Goal: Check status: Check status

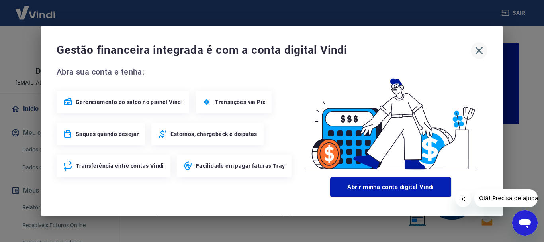
click at [478, 50] on icon "button" at bounding box center [479, 50] width 13 height 13
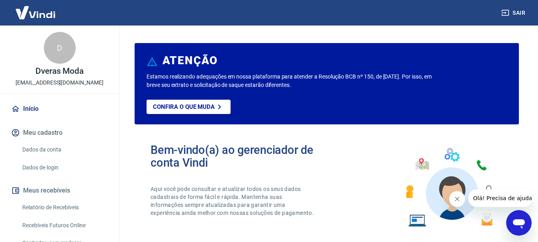
click at [70, 210] on link "Relatório de Recebíveis" at bounding box center [64, 207] width 90 height 16
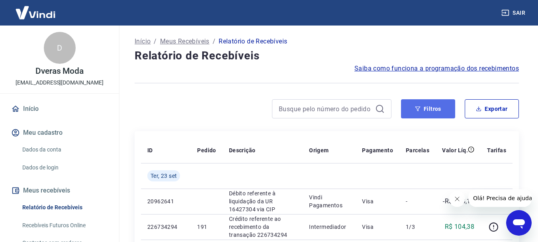
click at [434, 113] on button "Filtros" at bounding box center [428, 108] width 54 height 19
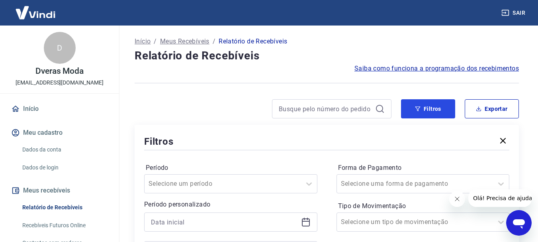
scroll to position [80, 0]
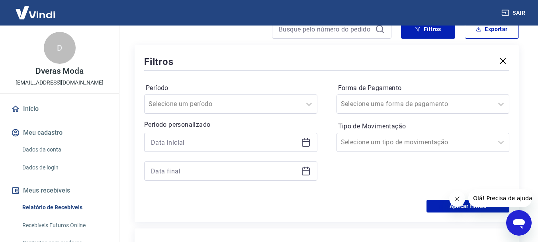
click at [308, 142] on icon at bounding box center [306, 142] width 10 height 10
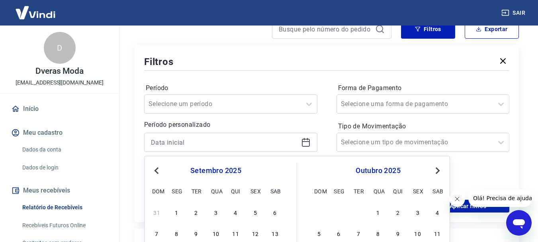
click at [157, 170] on span "Previous Month" at bounding box center [157, 170] width 0 height 9
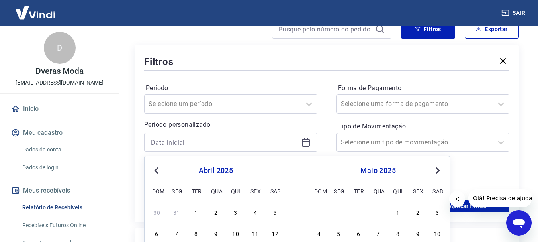
scroll to position [159, 0]
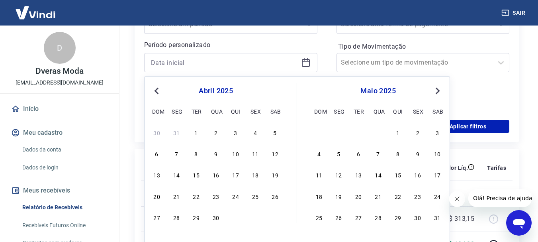
click at [157, 90] on span "Previous Month" at bounding box center [157, 90] width 0 height 9
click at [219, 217] on div "26" at bounding box center [216, 217] width 10 height 10
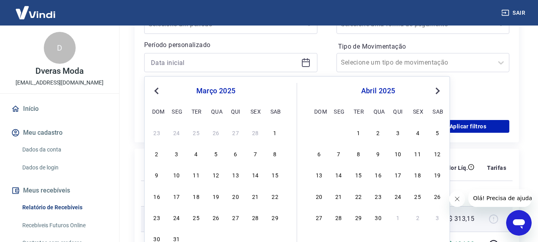
type input "[DATE]"
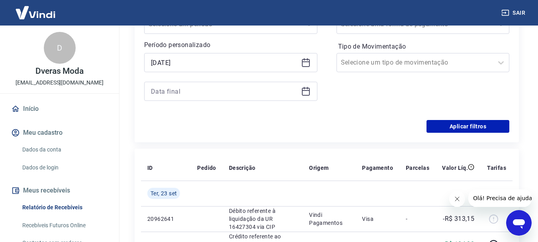
click at [305, 94] on icon at bounding box center [306, 91] width 10 height 10
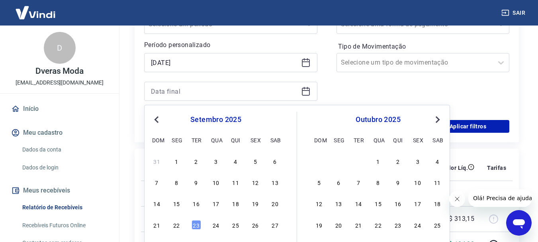
click at [155, 116] on button "Previous Month" at bounding box center [157, 120] width 10 height 10
click at [156, 116] on button "Previous Month" at bounding box center [157, 120] width 10 height 10
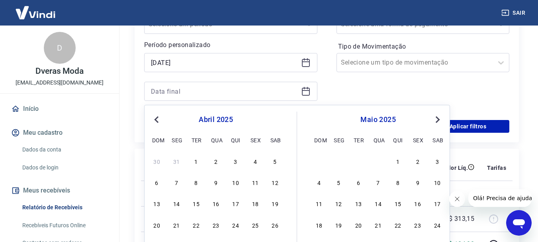
click at [156, 116] on button "Previous Month" at bounding box center [157, 120] width 10 height 10
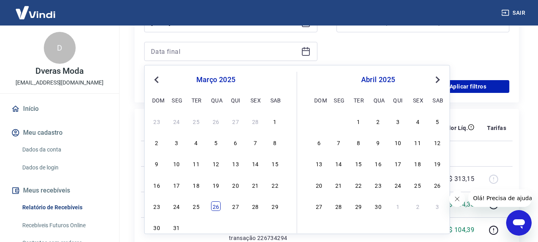
click at [219, 208] on div "26" at bounding box center [216, 206] width 10 height 10
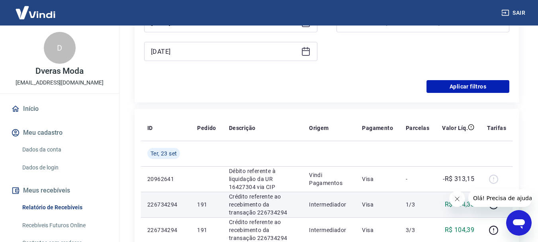
type input "[DATE]"
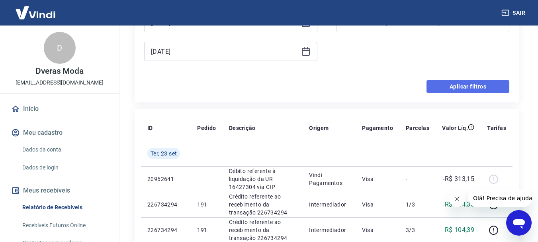
click at [472, 87] on button "Aplicar filtros" at bounding box center [468, 86] width 83 height 13
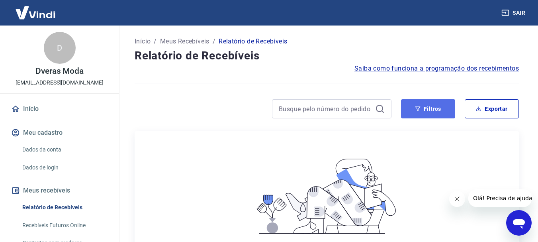
click at [425, 105] on button "Filtros" at bounding box center [428, 108] width 54 height 19
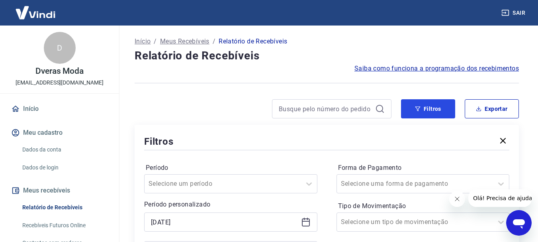
scroll to position [40, 0]
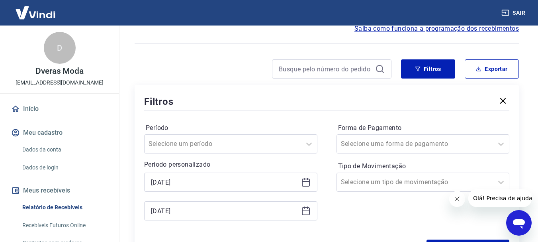
click at [307, 211] on icon at bounding box center [306, 211] width 10 height 10
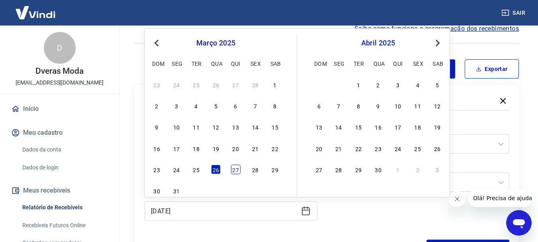
click at [234, 171] on div "27" at bounding box center [236, 170] width 10 height 10
type input "[DATE]"
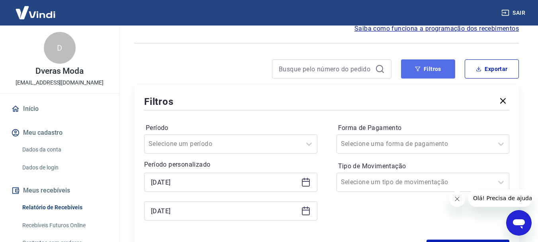
click at [430, 74] on button "Filtros" at bounding box center [428, 68] width 54 height 19
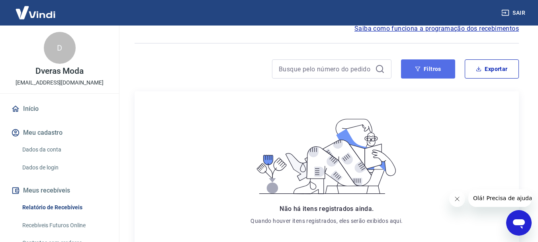
click at [429, 74] on button "Filtros" at bounding box center [428, 68] width 54 height 19
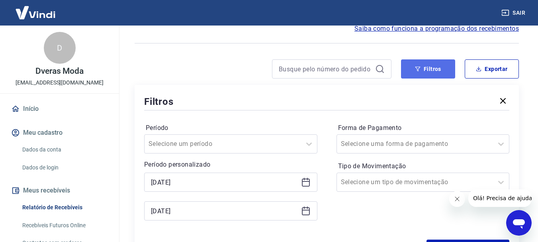
click at [429, 74] on button "Filtros" at bounding box center [428, 68] width 54 height 19
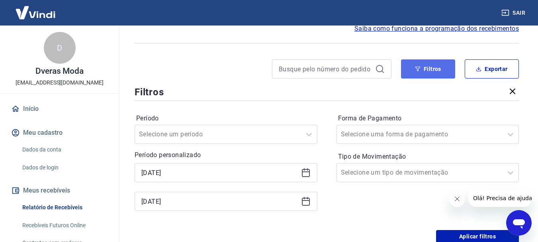
click at [429, 74] on button "Filtros" at bounding box center [428, 68] width 54 height 19
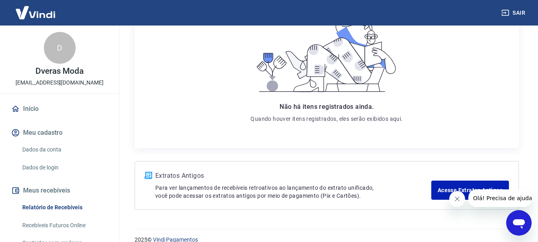
scroll to position [331, 0]
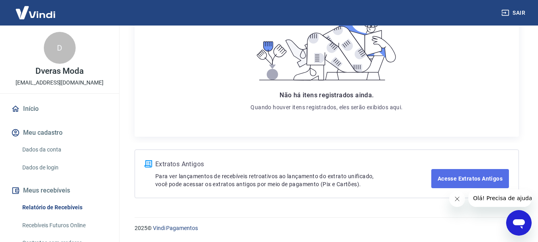
click at [465, 178] on link "Acesse Extratos Antigos" at bounding box center [470, 178] width 78 height 19
